Goal: Task Accomplishment & Management: Use online tool/utility

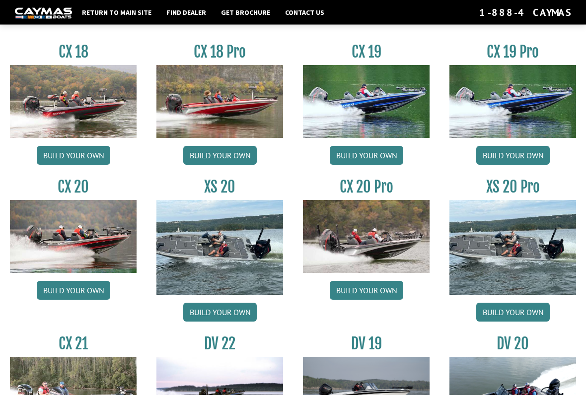
scroll to position [810, 0]
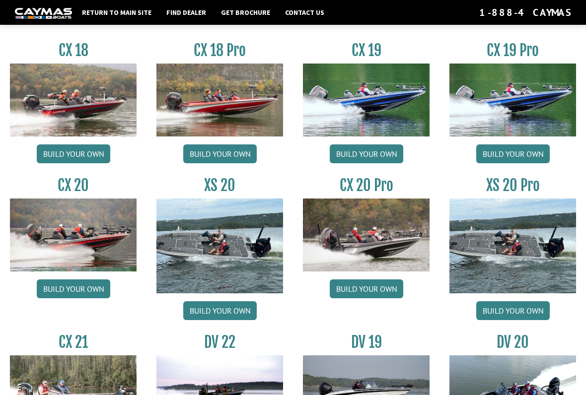
click at [375, 295] on link "Build your own" at bounding box center [366, 289] width 73 height 19
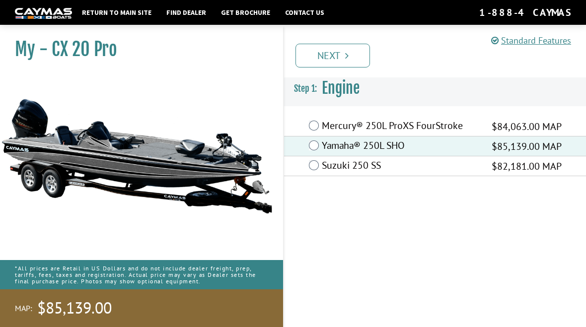
click at [344, 58] on link "Next" at bounding box center [332, 56] width 74 height 24
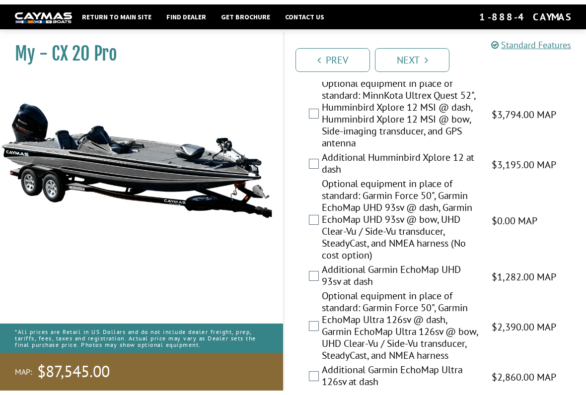
scroll to position [623, 0]
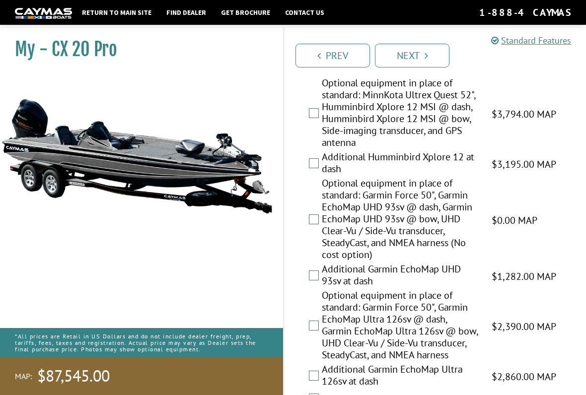
click at [322, 233] on label "Optional equipment in place of standard: Garmin Force 50", Garmin EchoMap UHD 9…" at bounding box center [400, 220] width 157 height 86
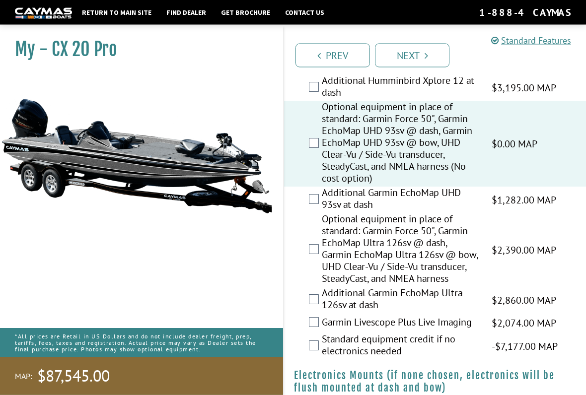
scroll to position [700, 0]
click at [327, 262] on label "Optional equipment in place of standard: Garmin Force 50", Garmin EchoMap Ultra…" at bounding box center [400, 250] width 157 height 74
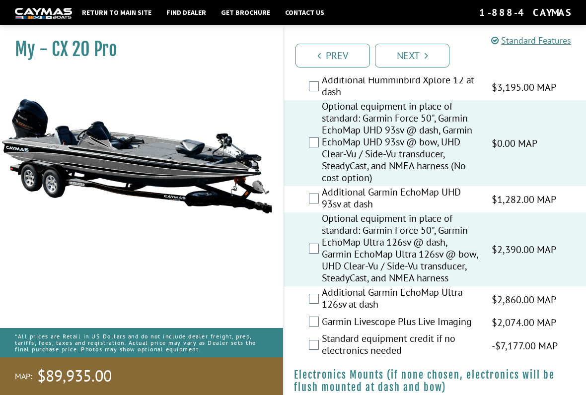
click at [325, 156] on label "Optional equipment in place of standard: Garmin Force 50", Garmin EchoMap UHD 9…" at bounding box center [400, 143] width 157 height 86
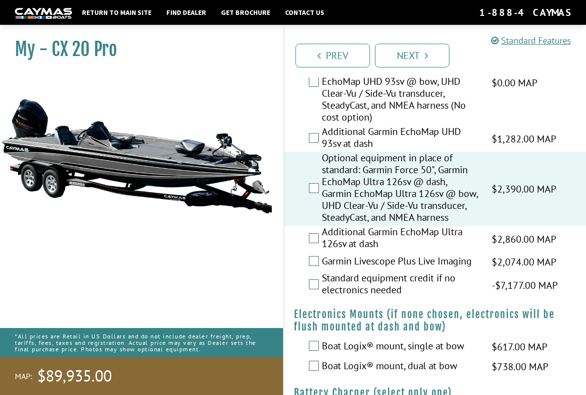
scroll to position [762, 0]
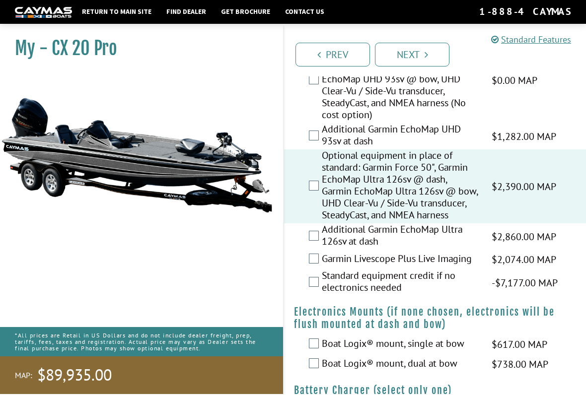
click at [323, 251] on label "Additional Garmin EchoMap Ultra 126sv at dash" at bounding box center [400, 237] width 157 height 26
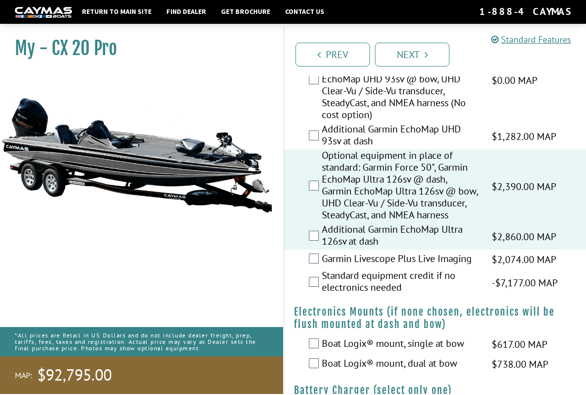
scroll to position [763, 0]
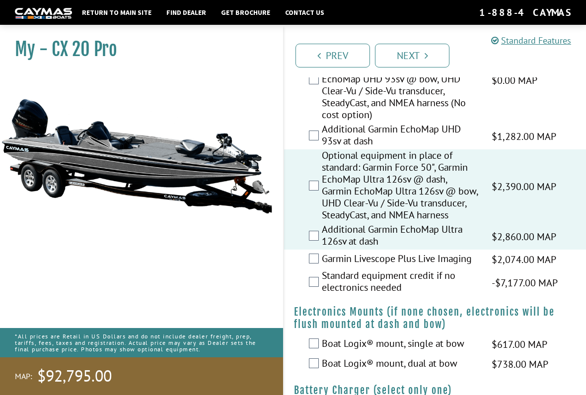
click at [322, 267] on label "Garmin Livescope Plus Live Imaging" at bounding box center [400, 260] width 157 height 14
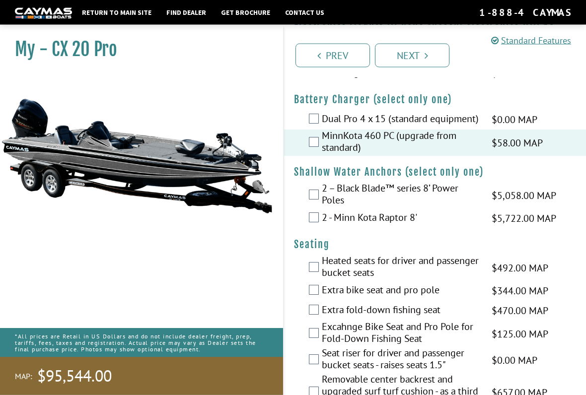
scroll to position [1057, 0]
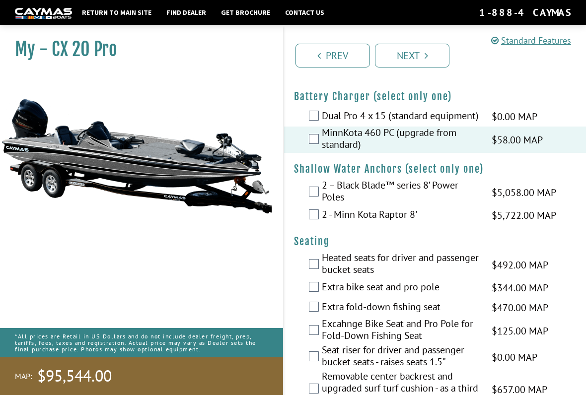
click at [326, 223] on label "2 - Minn Kota Raptor 8'" at bounding box center [400, 216] width 157 height 14
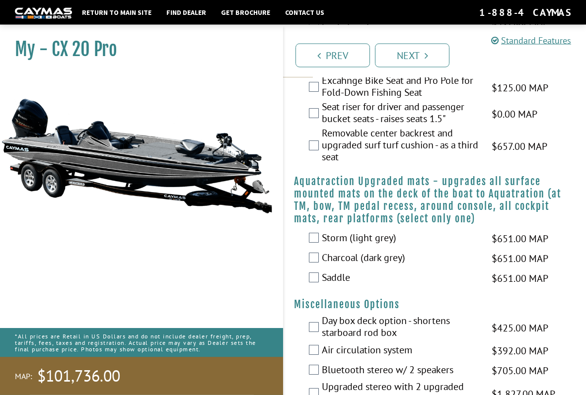
scroll to position [1300, 0]
click at [323, 165] on label "Removable center backrest and upgraded surf turf cushion - as a third seat" at bounding box center [400, 146] width 157 height 38
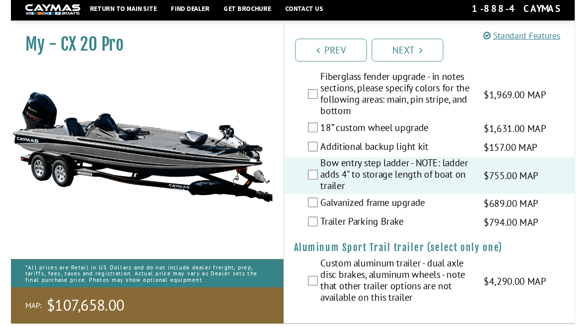
scroll to position [2135, 0]
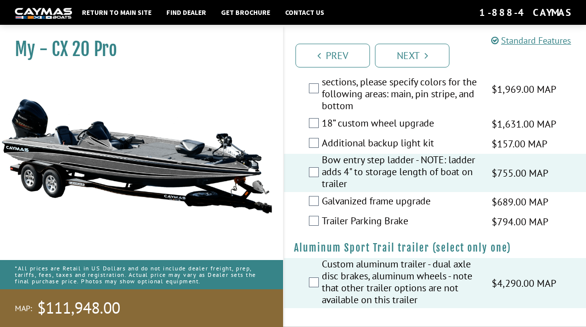
click at [416, 54] on link "Next" at bounding box center [412, 56] width 74 height 24
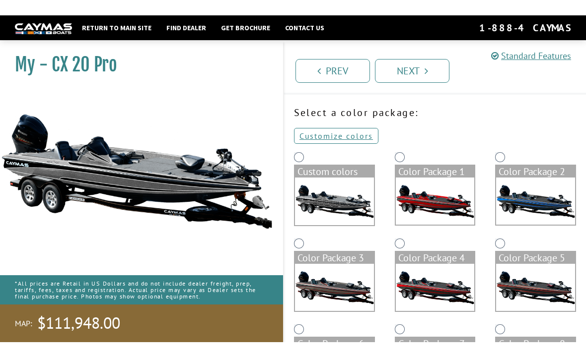
scroll to position [0, 0]
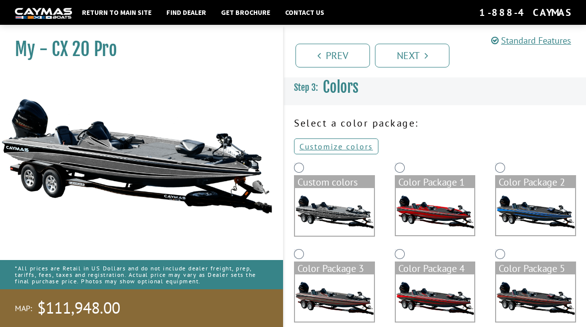
click at [341, 146] on link "Customize colors" at bounding box center [336, 147] width 84 height 16
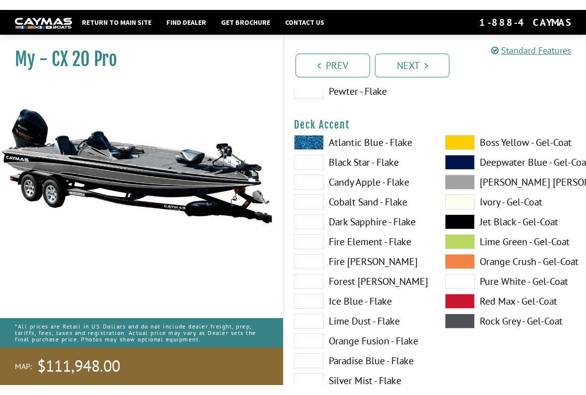
scroll to position [453, 0]
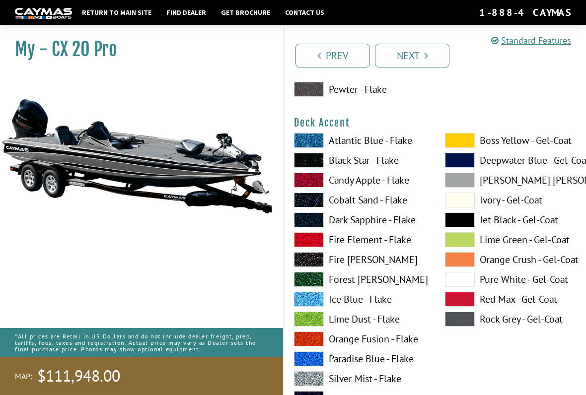
click at [515, 218] on label "Jet Black - Gel-Coat" at bounding box center [510, 220] width 131 height 15
click at [473, 199] on span at bounding box center [460, 200] width 30 height 15
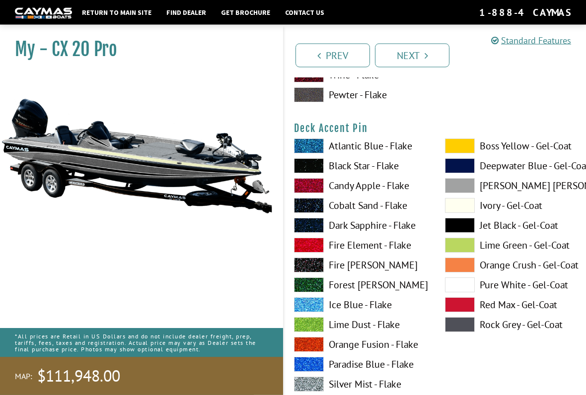
scroll to position [860, 0]
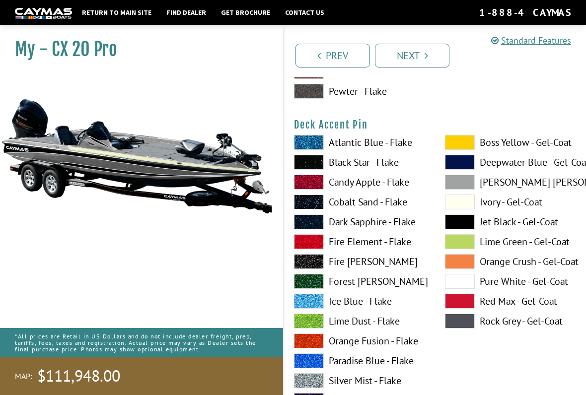
click at [475, 204] on label "Ivory - Gel-Coat" at bounding box center [510, 202] width 131 height 15
click at [479, 205] on label "Ivory - Gel-Coat" at bounding box center [510, 202] width 131 height 15
click at [479, 206] on label "Ivory - Gel-Coat" at bounding box center [510, 202] width 131 height 15
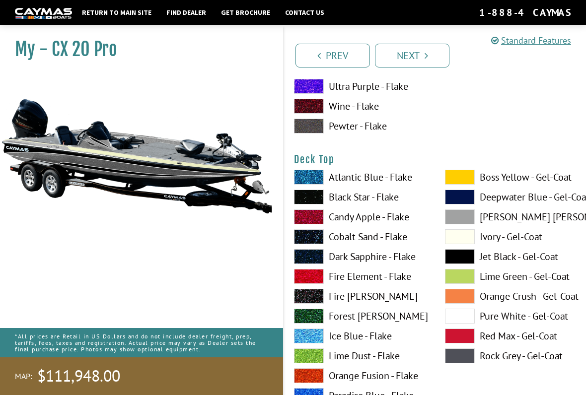
scroll to position [1236, 0]
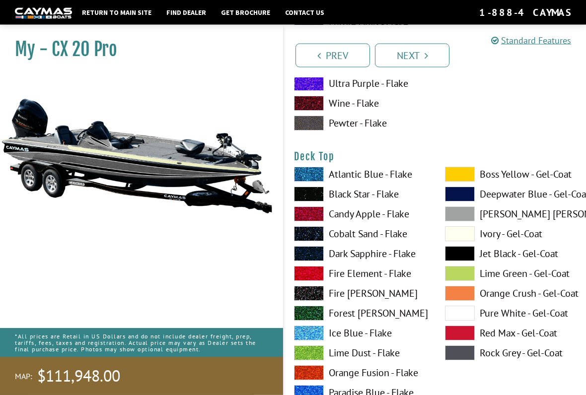
click at [511, 254] on label "Jet Black - Gel-Coat" at bounding box center [510, 254] width 131 height 15
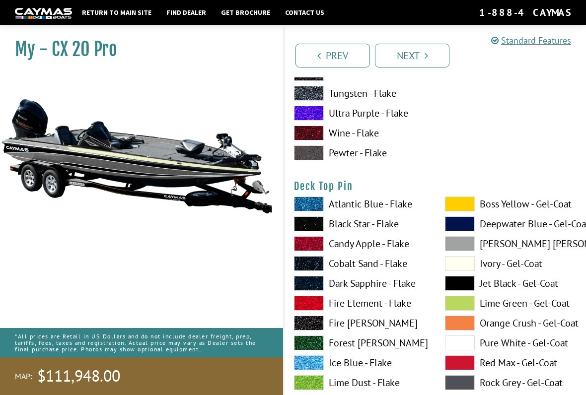
scroll to position [1620, 0]
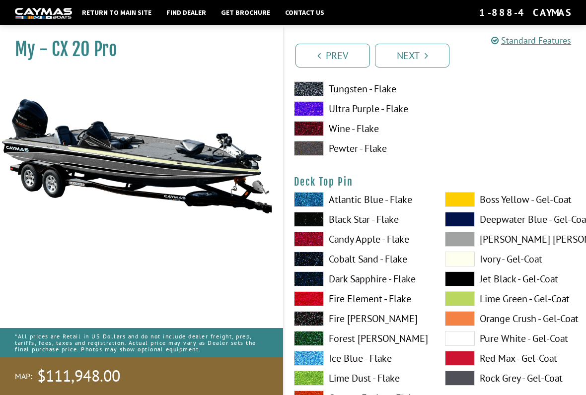
click at [516, 262] on label "Ivory - Gel-Coat" at bounding box center [510, 259] width 131 height 15
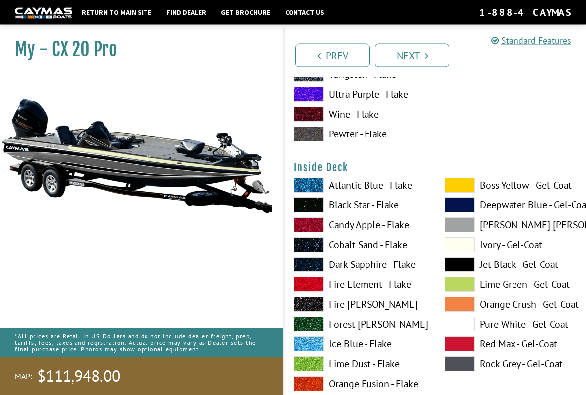
scroll to position [2043, 0]
click at [512, 267] on label "Jet Black - Gel-Coat" at bounding box center [510, 264] width 131 height 15
click at [522, 246] on label "Ivory - Gel-Coat" at bounding box center [510, 244] width 131 height 15
click at [518, 263] on label "Jet Black - Gel-Coat" at bounding box center [510, 264] width 131 height 15
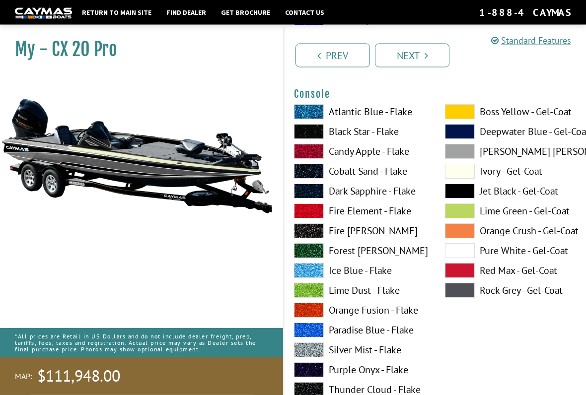
scroll to position [2526, 0]
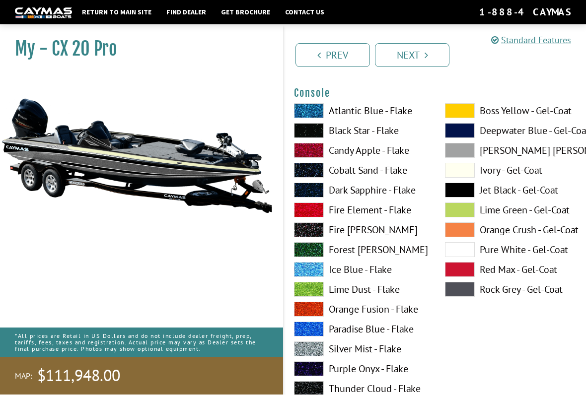
click at [467, 216] on span at bounding box center [460, 210] width 30 height 15
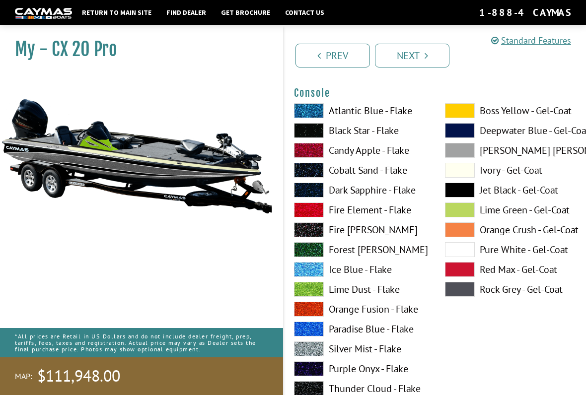
click at [465, 217] on span at bounding box center [460, 210] width 30 height 15
click at [503, 175] on label "Ivory - Gel-Coat" at bounding box center [510, 170] width 131 height 15
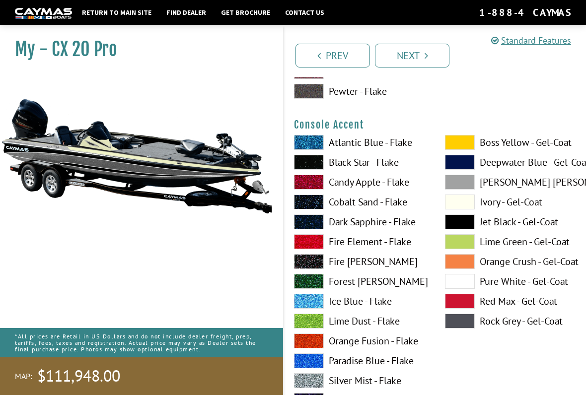
scroll to position [2904, 0]
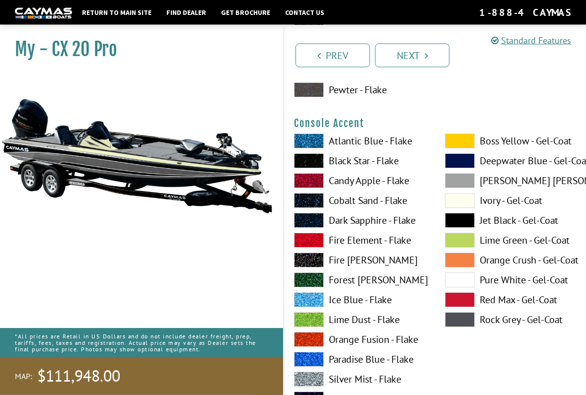
click at [506, 226] on label "Jet Black - Gel-Coat" at bounding box center [510, 220] width 131 height 15
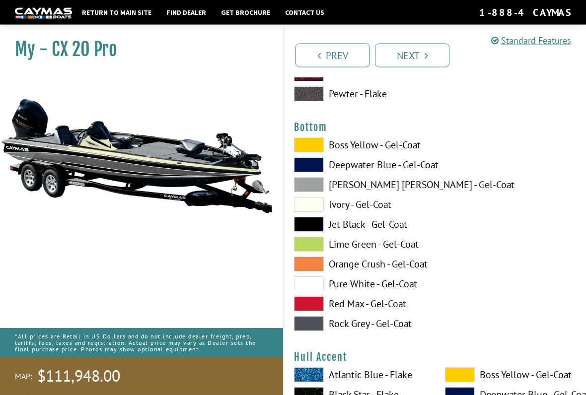
scroll to position [3718, 0]
click at [394, 232] on label "Jet Black - Gel-Coat" at bounding box center [359, 224] width 131 height 15
click at [389, 232] on label "Jet Black - Gel-Coat" at bounding box center [359, 224] width 131 height 15
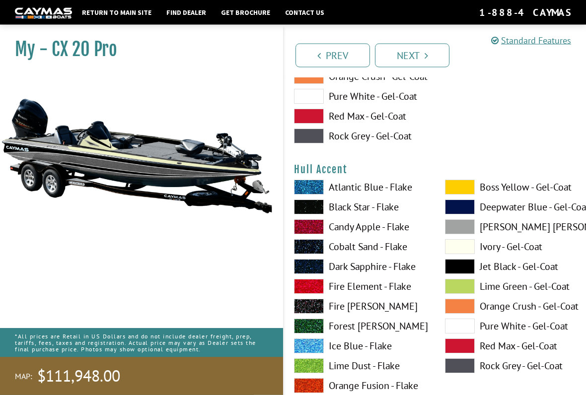
scroll to position [3905, 0]
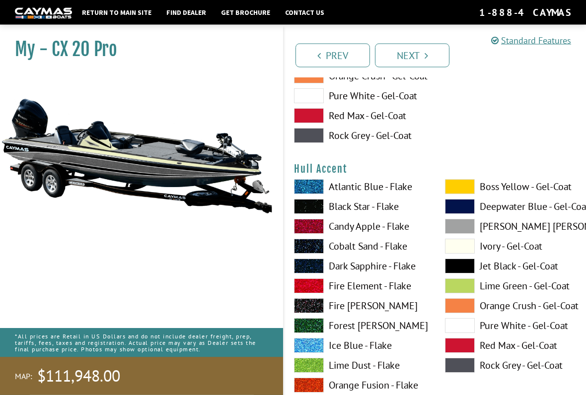
click at [493, 254] on label "Ivory - Gel-Coat" at bounding box center [510, 246] width 131 height 15
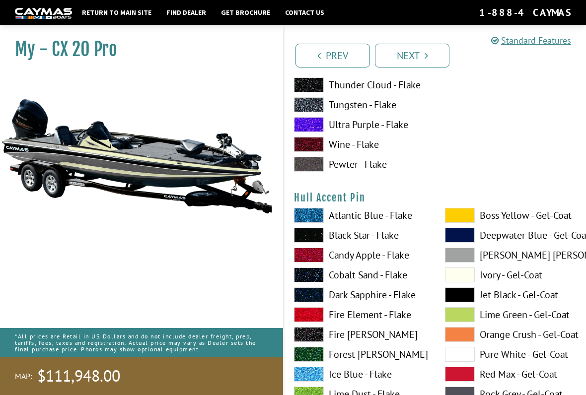
scroll to position [4286, 0]
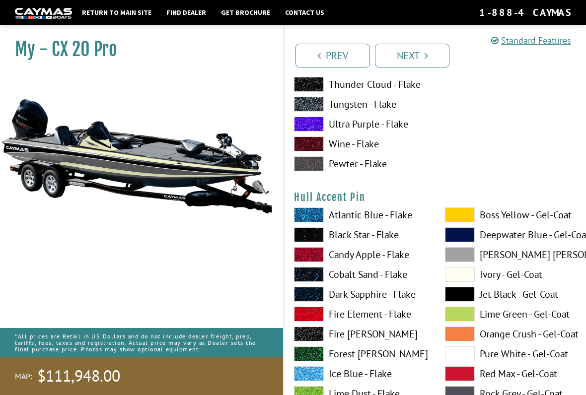
click at [466, 302] on span at bounding box center [460, 294] width 30 height 15
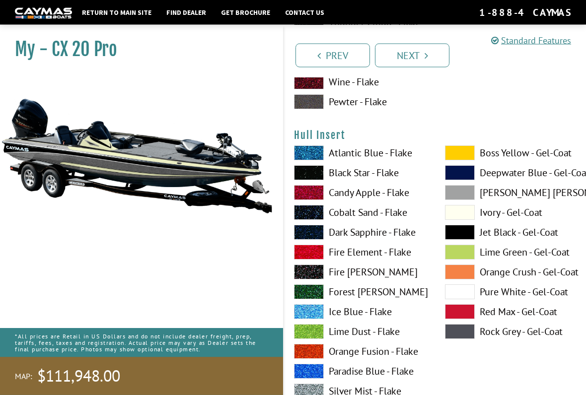
scroll to position [4759, 0]
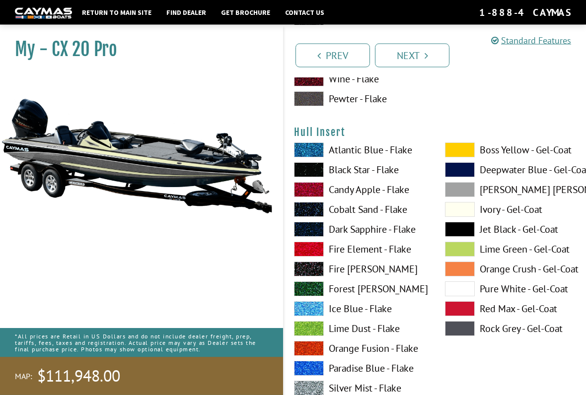
click at [481, 217] on label "Ivory - Gel-Coat" at bounding box center [510, 210] width 131 height 15
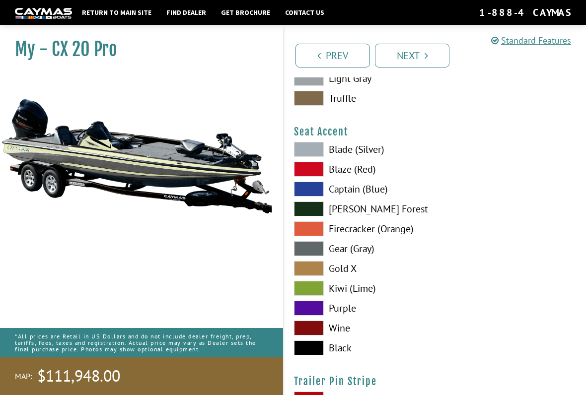
scroll to position [5759, 0]
click at [321, 327] on span at bounding box center [309, 348] width 30 height 15
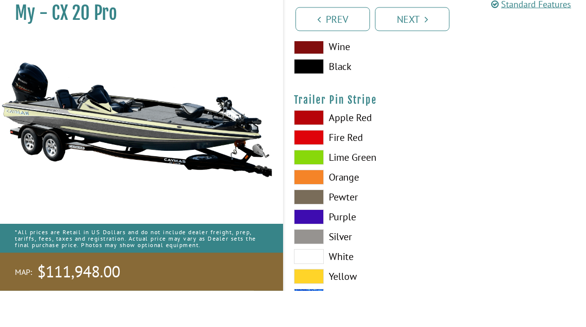
scroll to position [6077, 0]
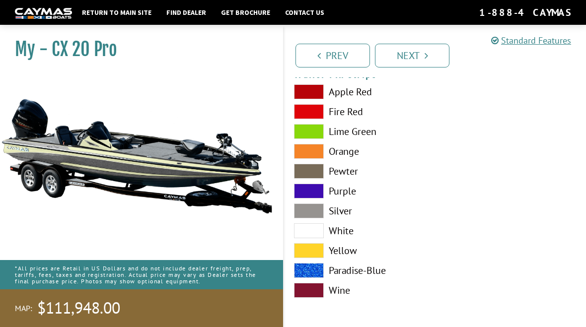
click at [350, 232] on label "White" at bounding box center [359, 230] width 131 height 15
click at [347, 232] on label "White" at bounding box center [359, 230] width 131 height 15
click at [421, 55] on link "Next" at bounding box center [412, 56] width 74 height 24
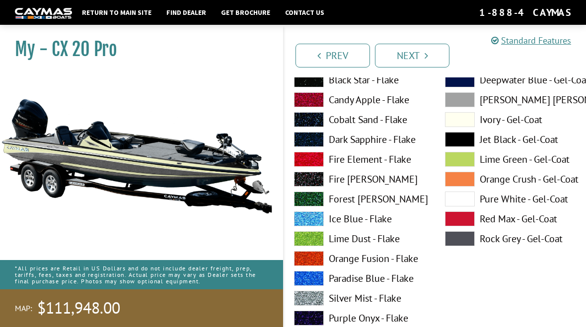
scroll to position [80, 0]
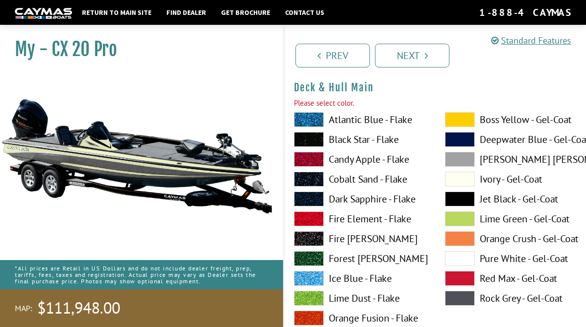
click at [495, 197] on label "Jet Black - Gel-Coat" at bounding box center [510, 199] width 131 height 15
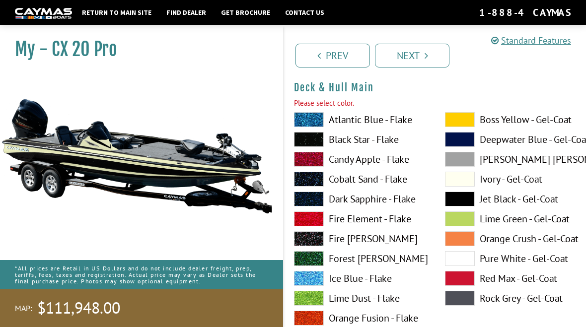
click at [418, 54] on link "Next" at bounding box center [412, 56] width 74 height 24
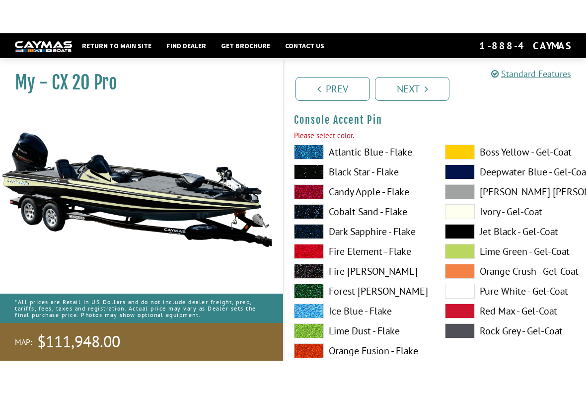
scroll to position [3353, 0]
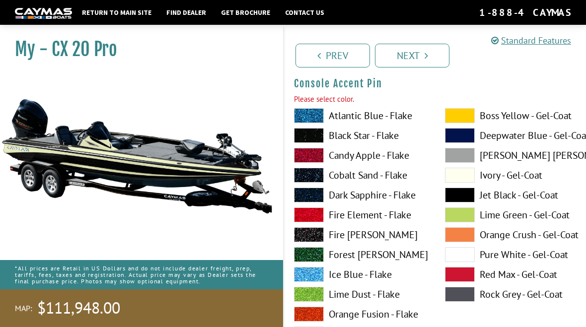
click at [500, 195] on label "Jet Black - Gel-Coat" at bounding box center [510, 195] width 131 height 15
click at [500, 199] on label "Jet Black - Gel-Coat" at bounding box center [510, 195] width 131 height 15
click at [497, 180] on label "Ivory - Gel-Coat" at bounding box center [510, 175] width 131 height 15
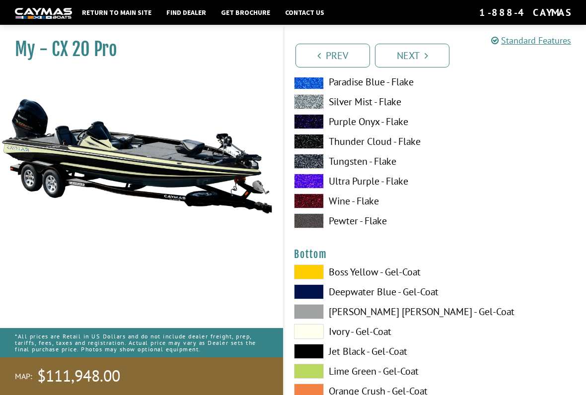
scroll to position [3609, 0]
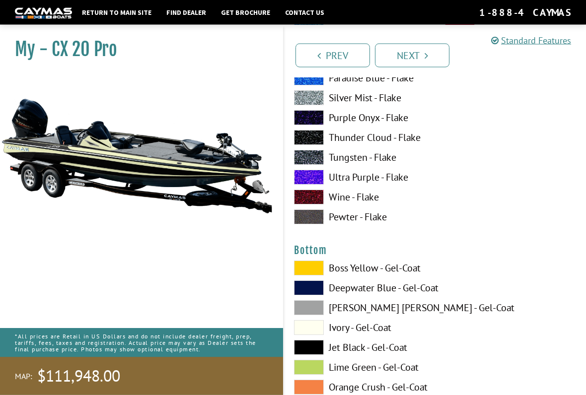
click at [430, 53] on link "Next" at bounding box center [412, 56] width 74 height 24
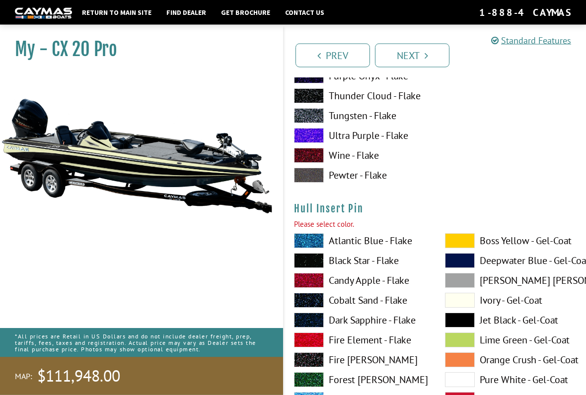
scroll to position [5220, 0]
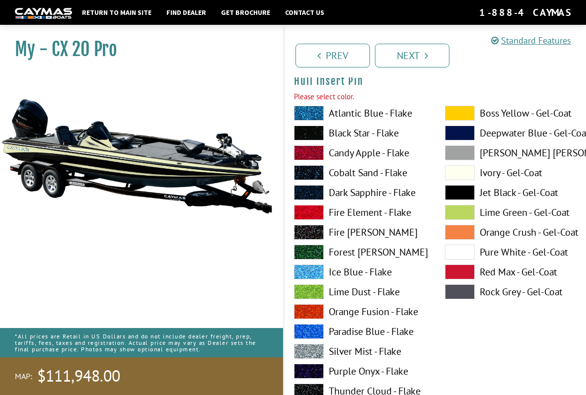
click at [499, 178] on label "Ivory - Gel-Coat" at bounding box center [510, 172] width 131 height 15
click at [499, 180] on label "Ivory - Gel-Coat" at bounding box center [510, 172] width 131 height 15
click at [488, 139] on label "Deepwater Blue - Gel-Coat" at bounding box center [510, 133] width 131 height 15
click at [470, 117] on span at bounding box center [460, 113] width 30 height 15
click at [475, 197] on label "Jet Black - Gel-Coat" at bounding box center [510, 192] width 131 height 15
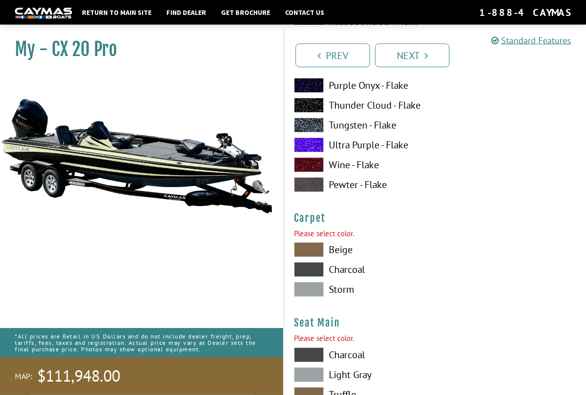
scroll to position [5509, 0]
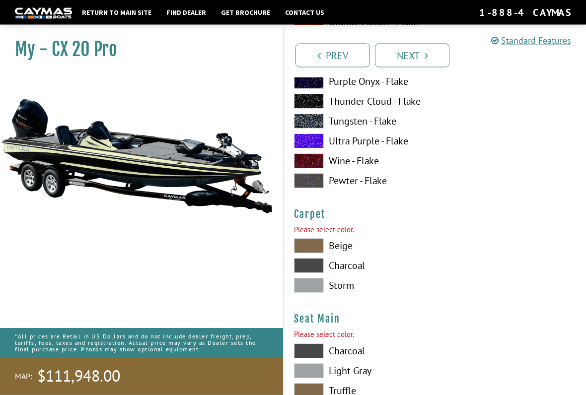
click at [426, 54] on icon "Pagination" at bounding box center [426, 56] width 3 height 10
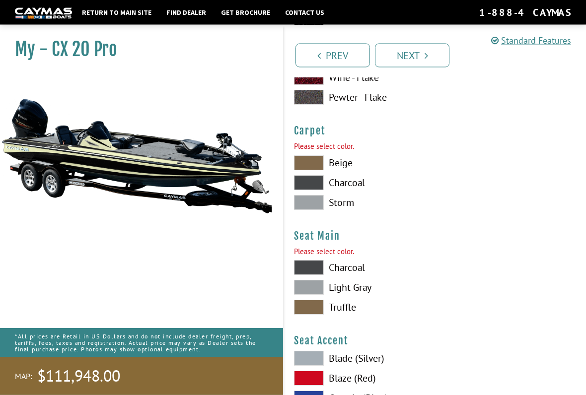
scroll to position [5629, 0]
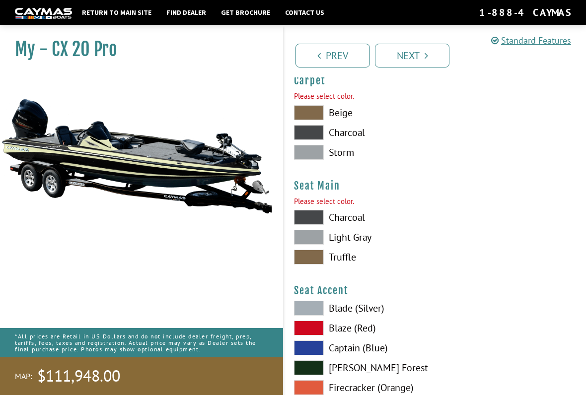
click at [313, 139] on span at bounding box center [309, 132] width 30 height 15
click at [314, 245] on span at bounding box center [309, 237] width 30 height 15
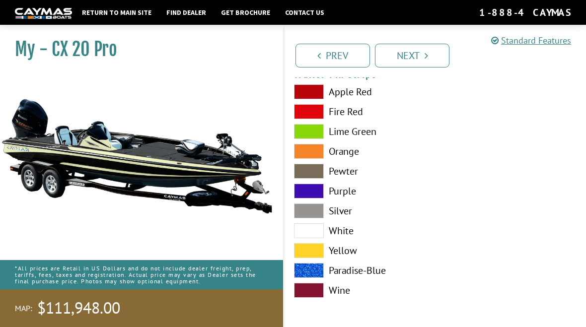
scroll to position [6104, 0]
click at [425, 51] on icon "Pagination" at bounding box center [426, 56] width 3 height 10
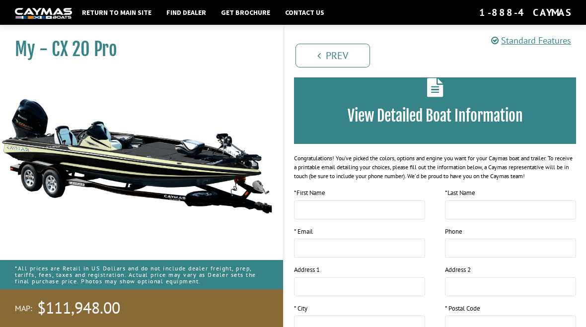
scroll to position [0, 0]
